Goal: Information Seeking & Learning: Find contact information

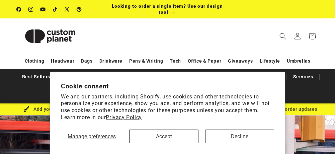
click at [182, 131] on button "Accept" at bounding box center [163, 137] width 69 height 14
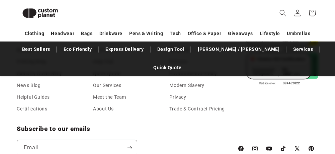
scroll to position [1109, 0]
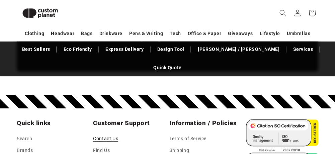
click at [107, 135] on link "Contact Us" at bounding box center [105, 140] width 25 height 10
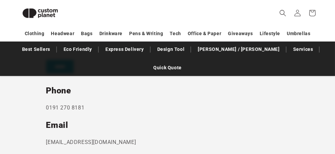
scroll to position [326, 0]
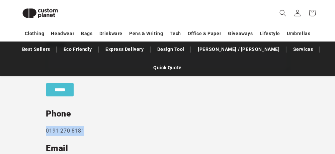
drag, startPoint x: 84, startPoint y: 113, endPoint x: 47, endPoint y: 111, distance: 37.2
click at [47, 126] on p "0191 270 8181" at bounding box center [167, 131] width 243 height 10
copy p "0191 270 8181"
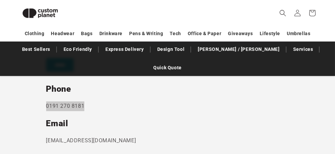
scroll to position [359, 0]
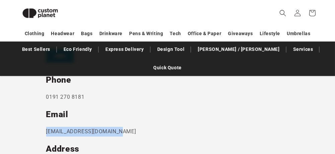
drag, startPoint x: 120, startPoint y: 111, endPoint x: 45, endPoint y: 112, distance: 75.4
click at [45, 112] on section "Send us a message and someone will get back to you within 24 hours. Phone [PHON…" at bounding box center [167, 80] width 335 height 365
copy p "[EMAIL_ADDRESS][DOMAIN_NAME]"
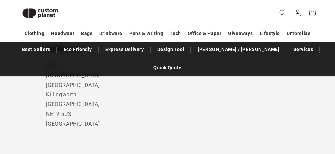
scroll to position [426, 0]
